Goal: Transaction & Acquisition: Purchase product/service

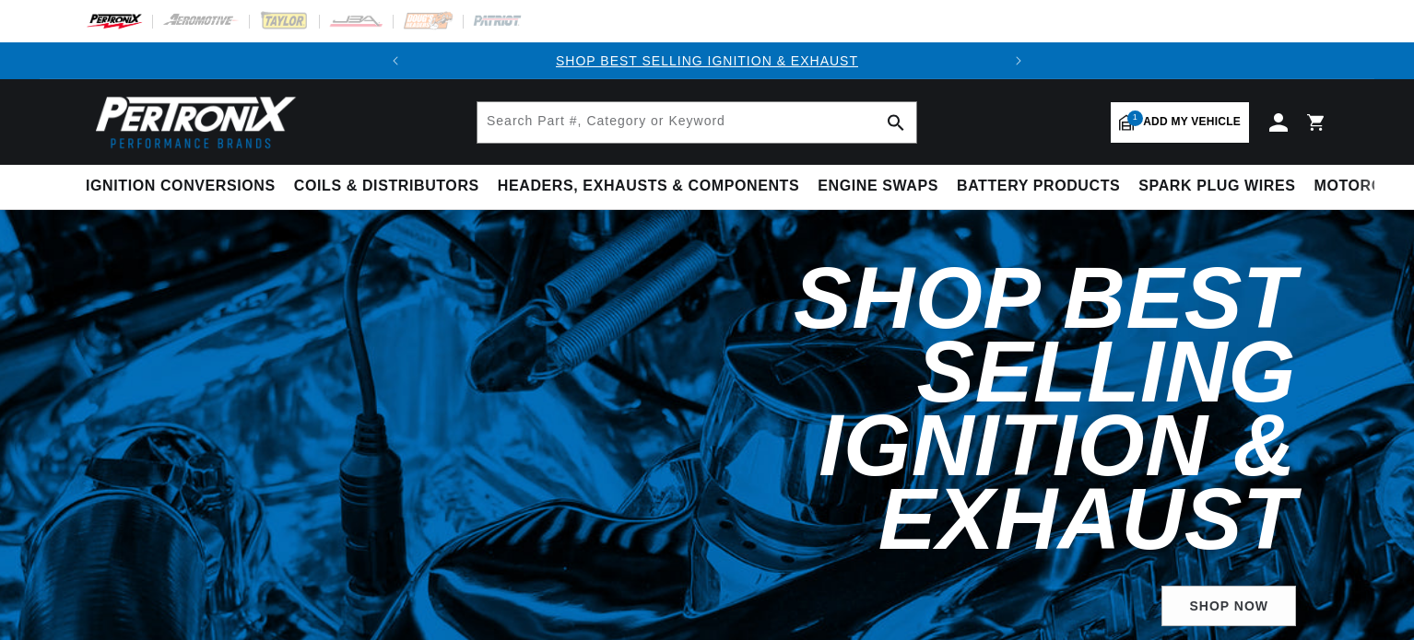
select select "1963"
select select "International"
select select "Scout"
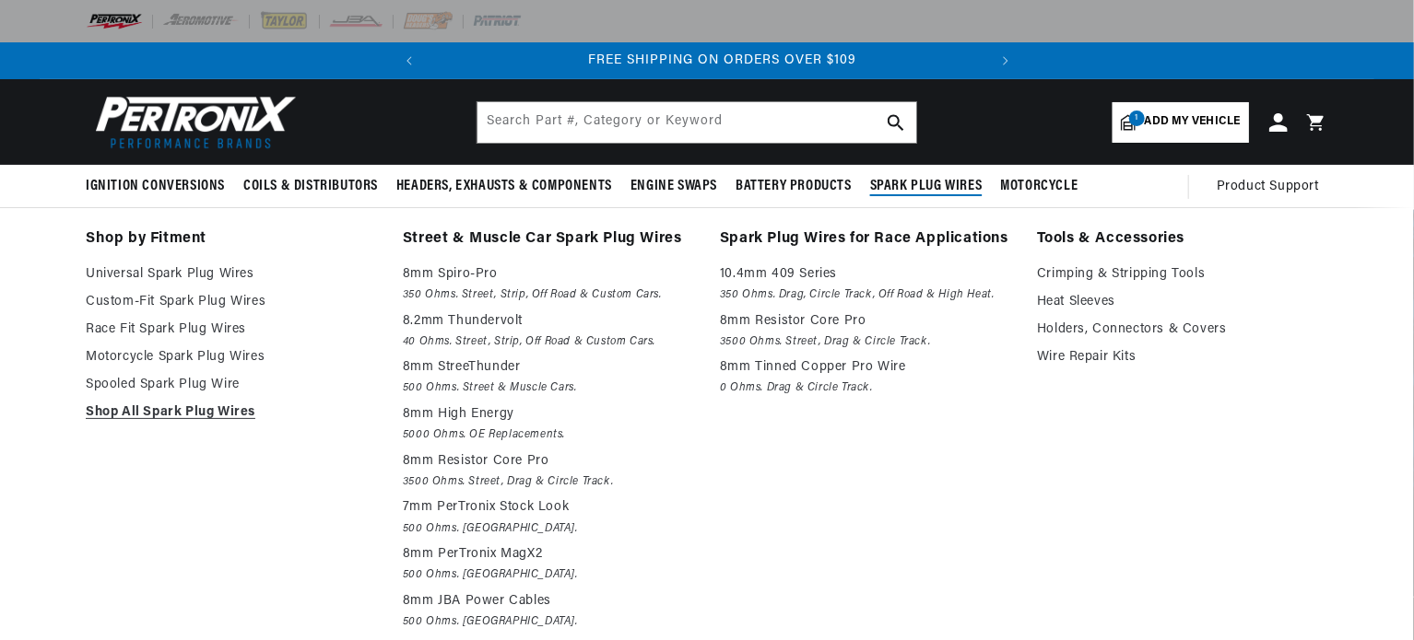
scroll to position [0, 558]
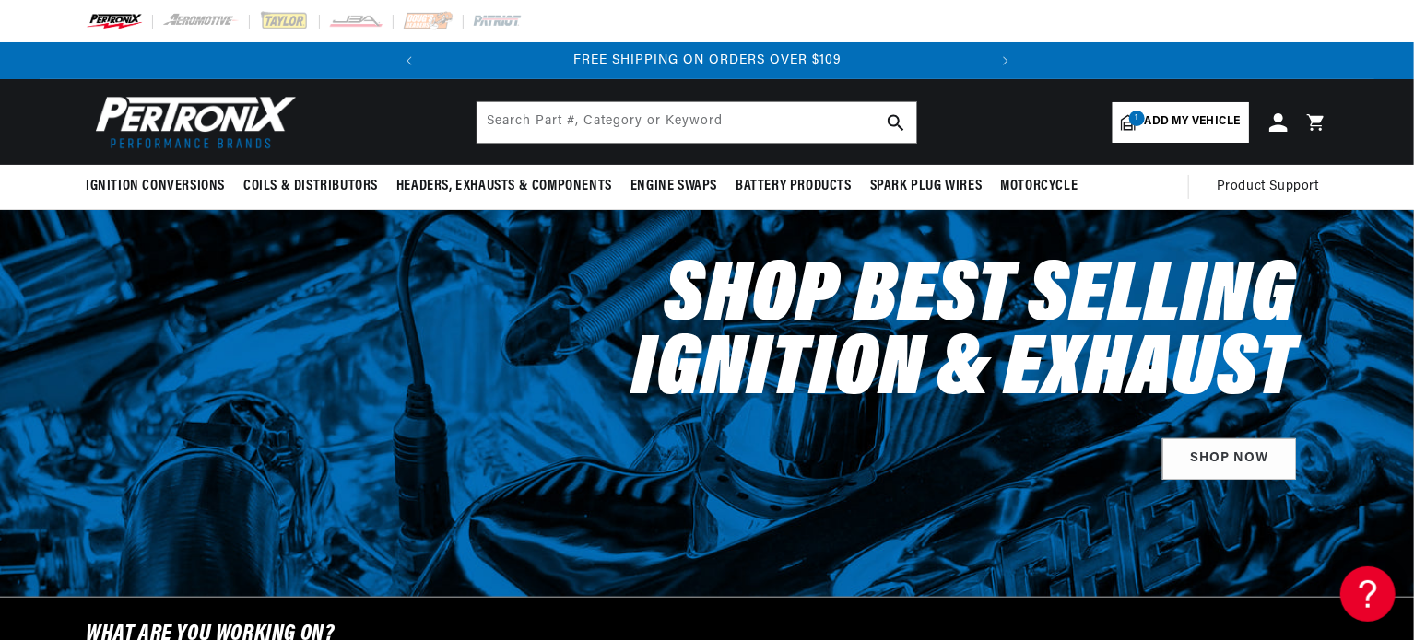
click at [1157, 123] on span "Add my vehicle" at bounding box center [1193, 122] width 96 height 18
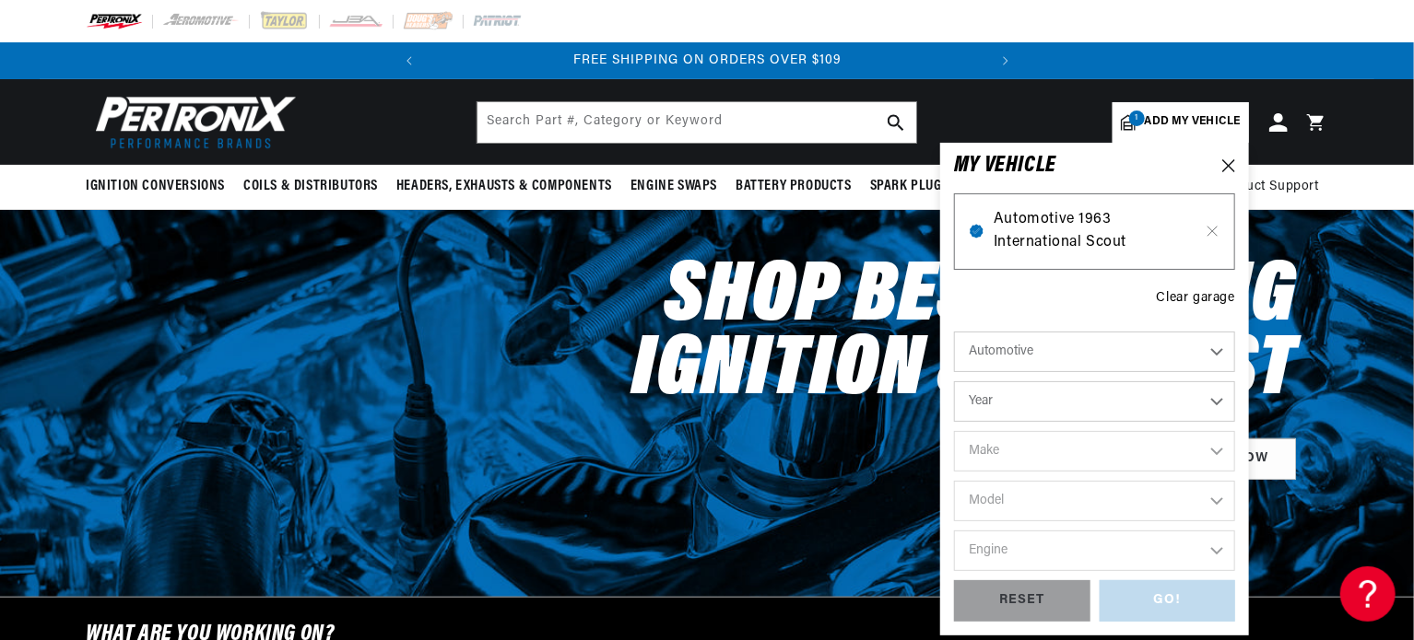
click at [1049, 229] on span "Automotive 1963 International Scout" at bounding box center [1094, 231] width 202 height 47
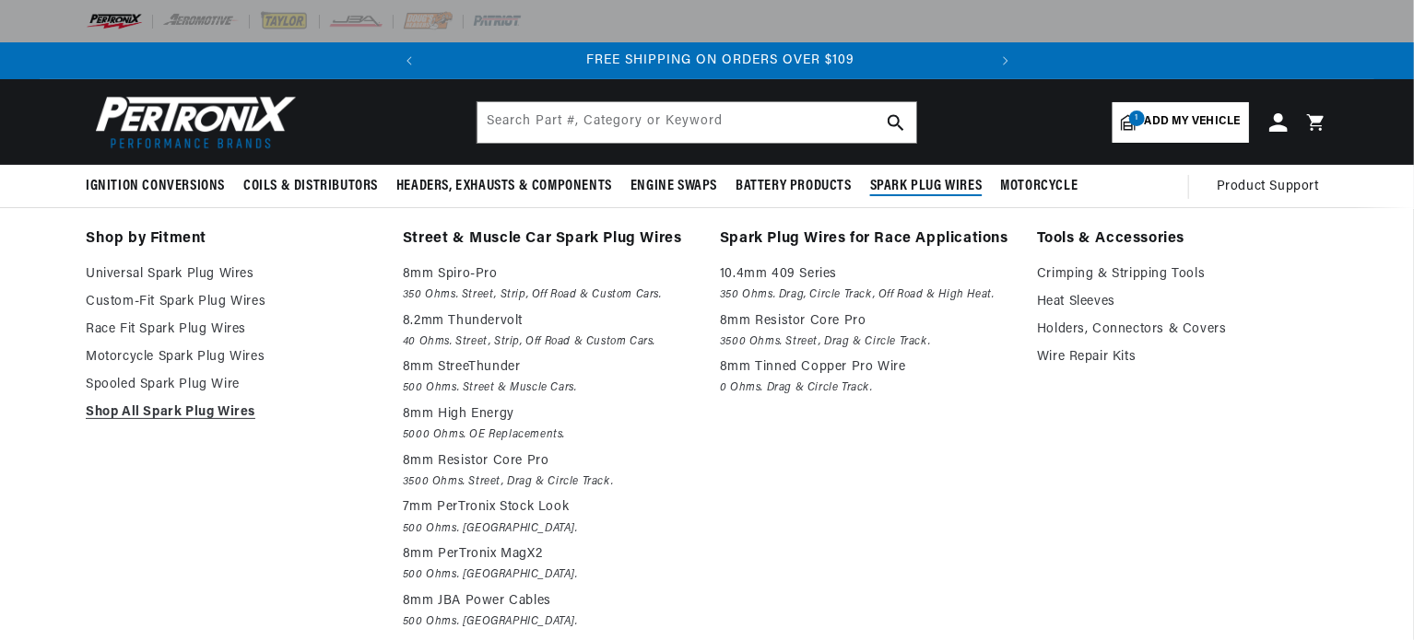
scroll to position [0, 558]
click at [900, 187] on span "Spark Plug Wires" at bounding box center [926, 186] width 112 height 19
click at [936, 186] on span "Spark Plug Wires" at bounding box center [926, 186] width 112 height 19
click at [184, 408] on link "Shop All Spark Plug Wires" at bounding box center [231, 413] width 291 height 22
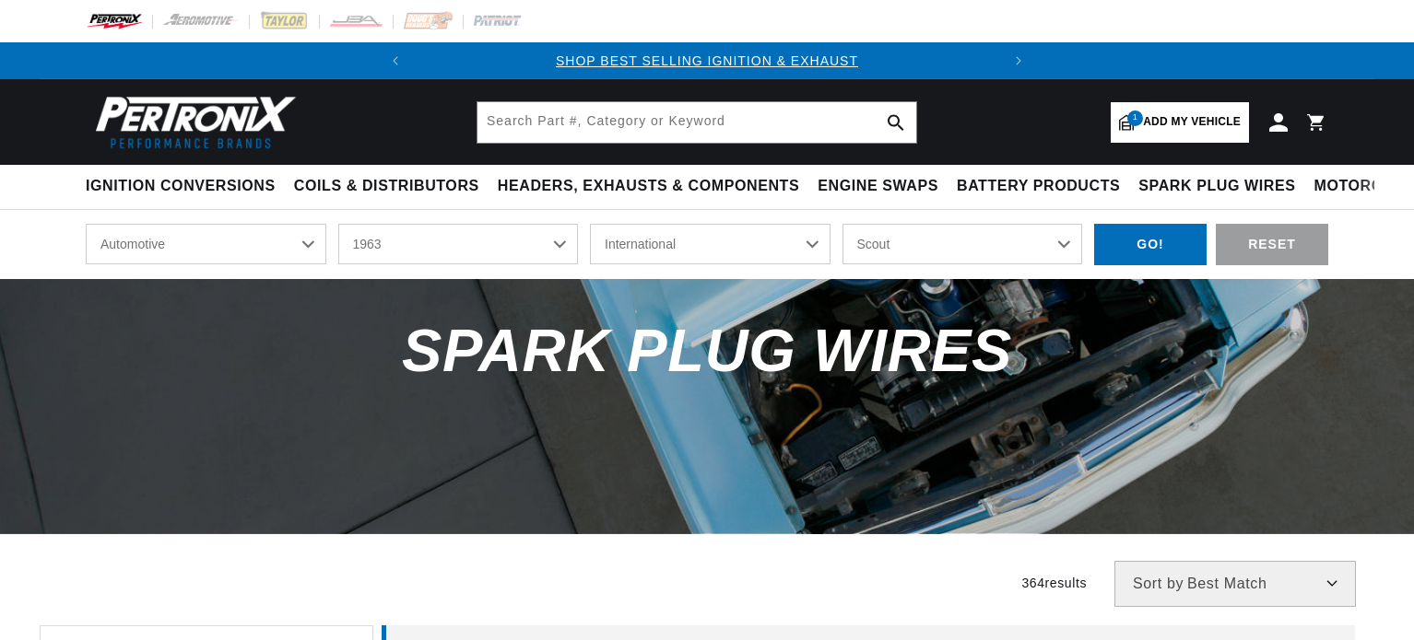
select select "1963"
select select "International"
select select "Scout"
